Goal: Task Accomplishment & Management: Use online tool/utility

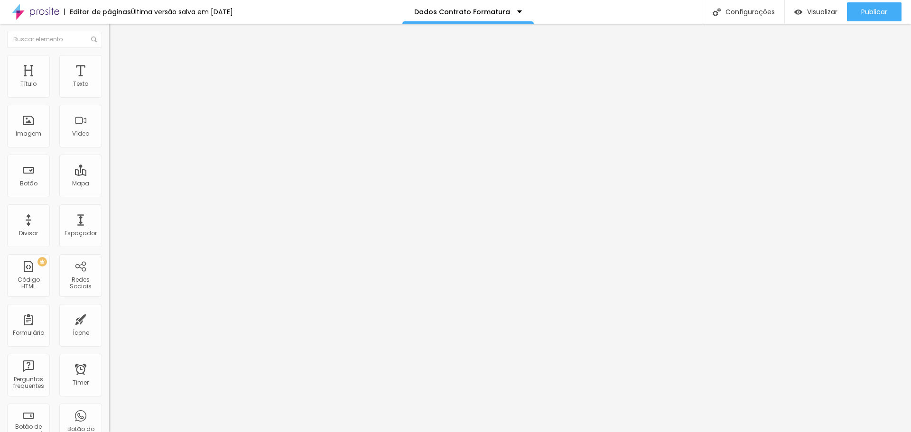
click at [109, 96] on img at bounding box center [112, 99] width 6 height 6
drag, startPoint x: 353, startPoint y: 234, endPoint x: 359, endPoint y: 236, distance: 6.5
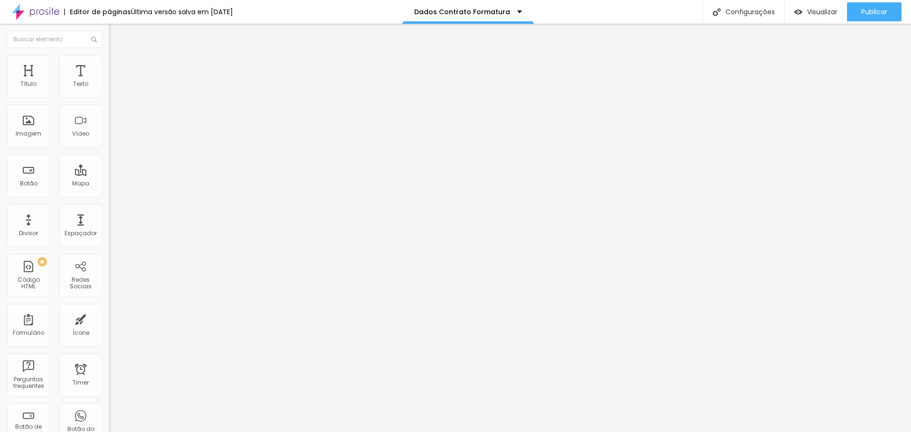
type input "À VISTA - R$ 250,00 (desconto válido apenas para pagamento até o mês de *OUTUBR…"
drag, startPoint x: 340, startPoint y: 256, endPoint x: 348, endPoint y: 259, distance: 8.6
drag, startPoint x: 318, startPoint y: 257, endPoint x: 477, endPoint y: 258, distance: 158.4
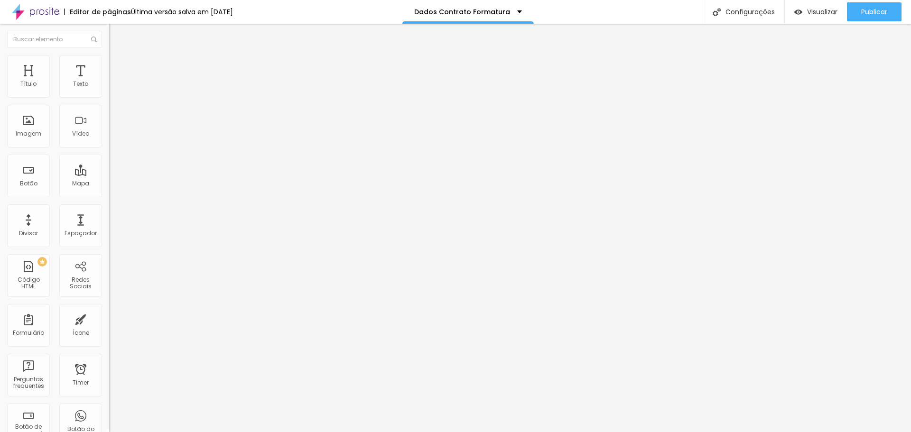
drag, startPoint x: 332, startPoint y: 163, endPoint x: 358, endPoint y: 160, distance: 25.8
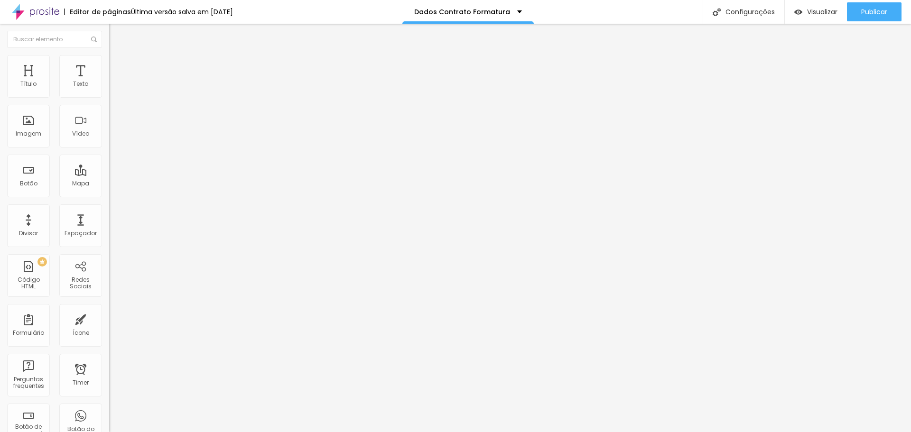
paste input "175"
type input "2x - R$ 175,00 (primeira parcela em *OUTUBRO*)"
drag, startPoint x: 331, startPoint y: 184, endPoint x: 356, endPoint y: 184, distance: 25.6
paste input "16,67"
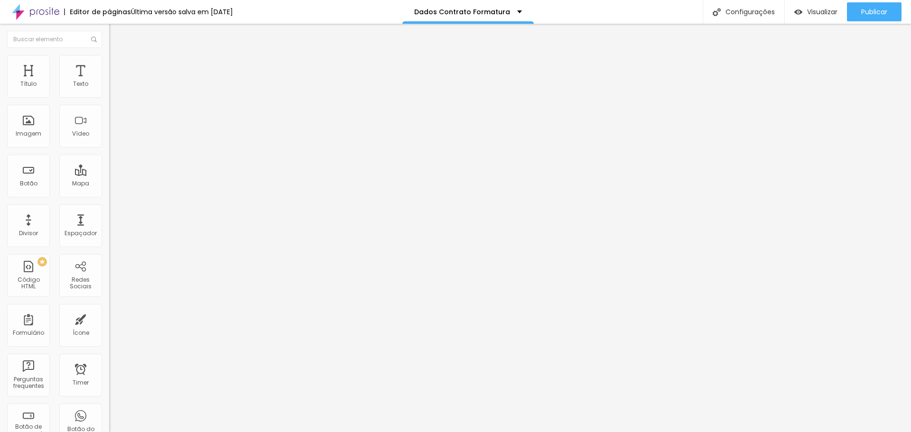
type input "3x - R$ 116,67 (primeira parcela em *OUTUBRO*)"
drag, startPoint x: 333, startPoint y: 205, endPoint x: 356, endPoint y: 206, distance: 23.3
paste input "87,5"
type input "4x - R$ 87,50 (primeira parcela em *OUTUBRO*)"
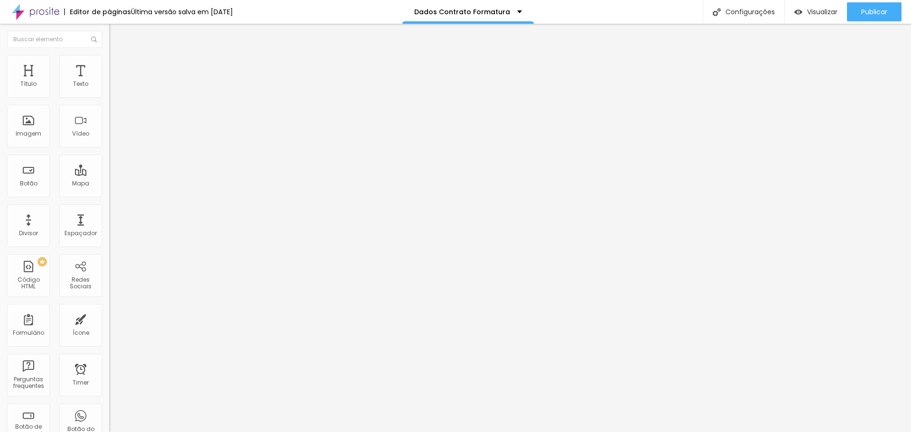
drag, startPoint x: 332, startPoint y: 227, endPoint x: 355, endPoint y: 227, distance: 22.8
paste input "7"
type input "5x - R$ 70,00 (primeira parcela em *OUTUBRO*)"
drag, startPoint x: 333, startPoint y: 247, endPoint x: 356, endPoint y: 248, distance: 23.3
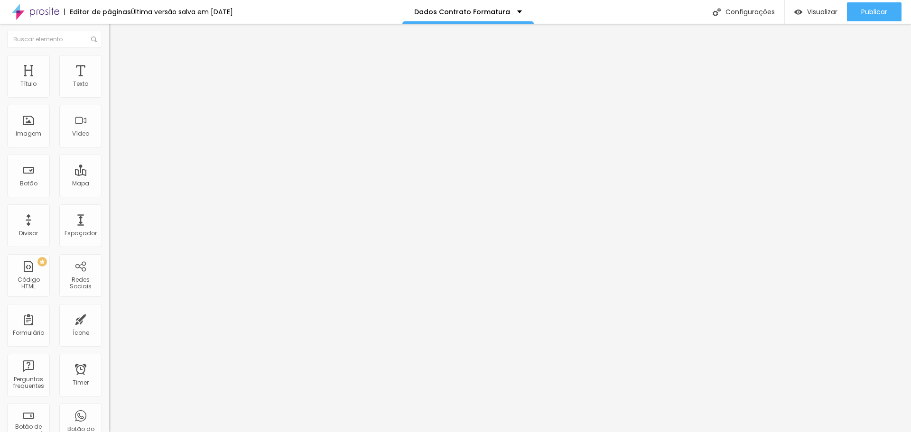
paste input "58,33"
type input "6x - R$ 58,33 (primeira parcela em *OUTUBRO*)"
drag, startPoint x: 331, startPoint y: 269, endPoint x: 353, endPoint y: 269, distance: 21.8
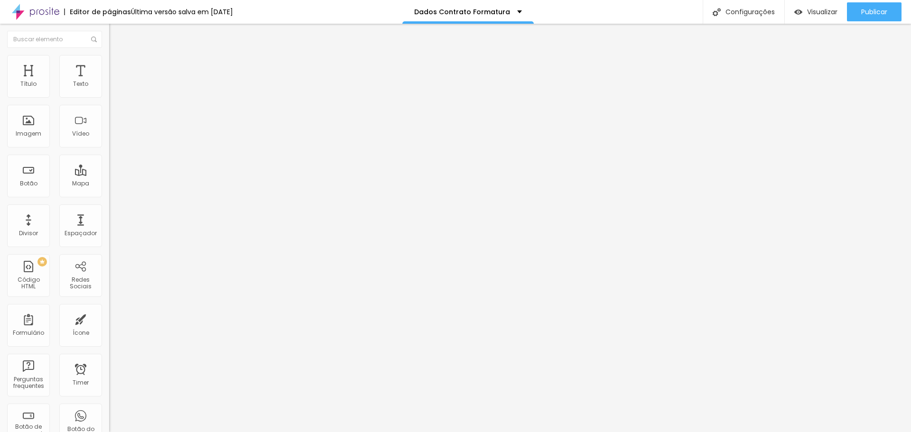
paste input "0,00"
type input "7x - R$ 50,00 (primeira parcela em *OUTUBRO*)"
drag, startPoint x: 332, startPoint y: 290, endPoint x: 354, endPoint y: 291, distance: 22.3
paste input "43,75"
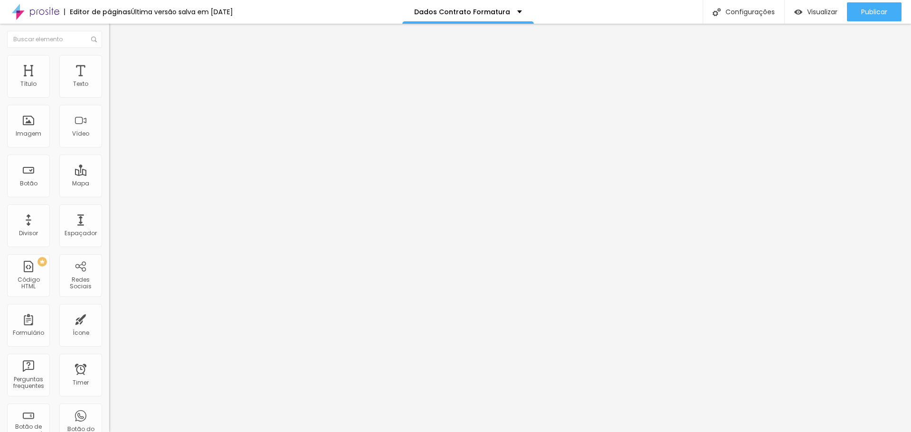
type input "8x - R$ 43,75 (primeira parcela em *OUTUBRO*)"
drag, startPoint x: 332, startPoint y: 313, endPoint x: 354, endPoint y: 309, distance: 23.0
paste input "38,89"
type input "9x - R$ 38,89 (primeira parcela em *OUTUBRO*)"
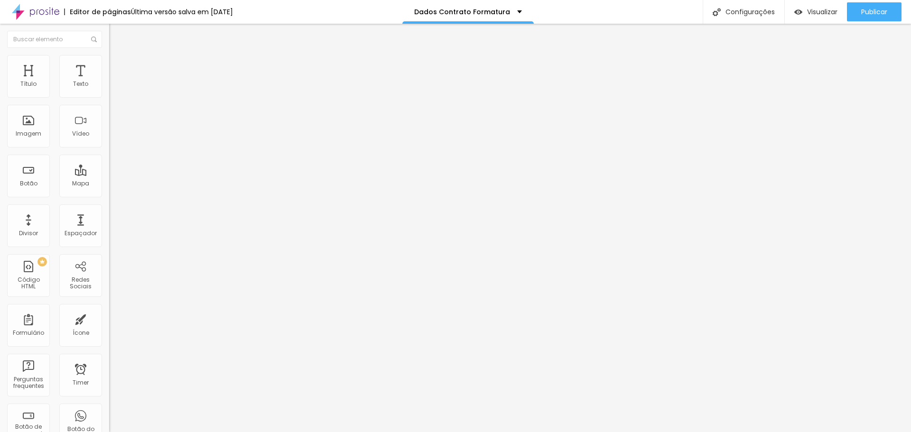
drag, startPoint x: 336, startPoint y: 333, endPoint x: 360, endPoint y: 333, distance: 23.3
paste input "35"
type input "10x - R$ 35,00 (primeira parcela em *OUTUBRO*)"
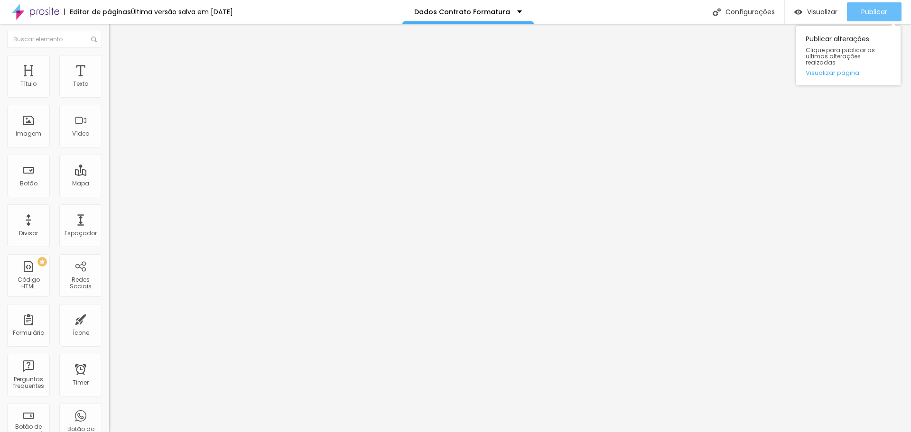
click at [875, 14] on span "Publicar" at bounding box center [874, 12] width 26 height 8
